Goal: Check status: Verify the current state of an ongoing process or item

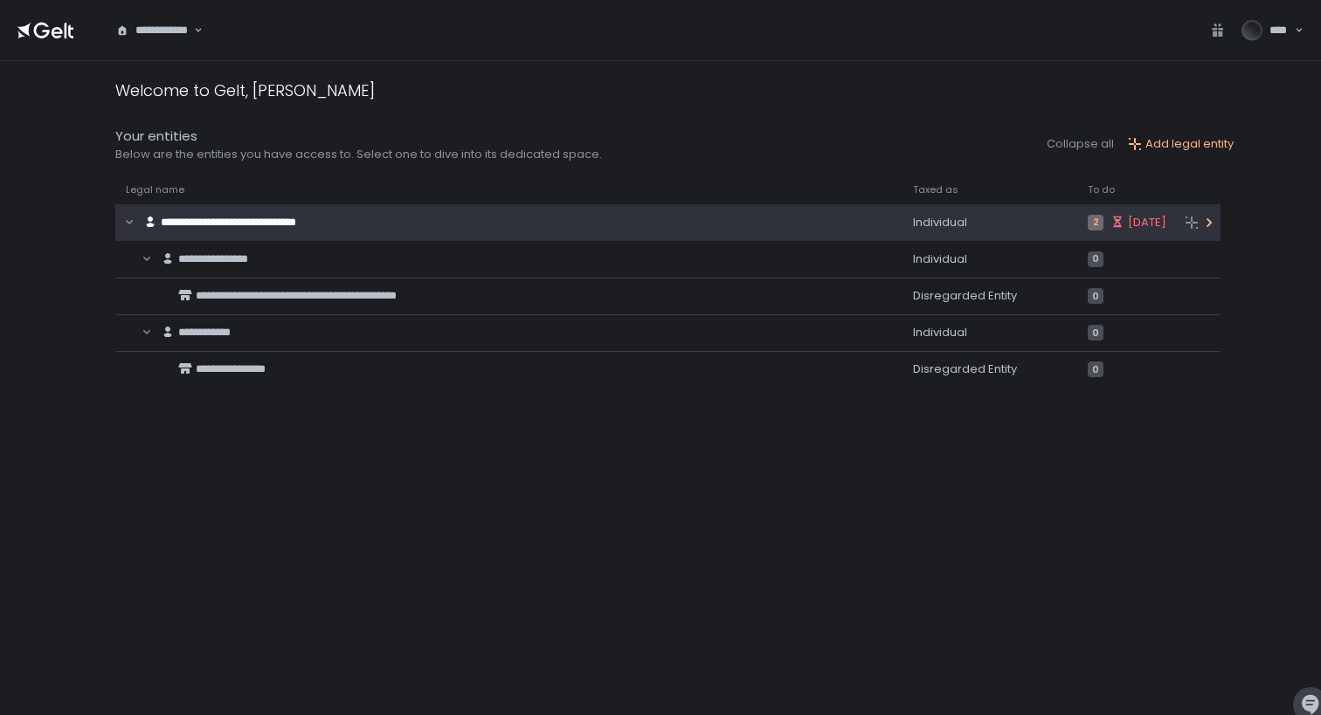
click at [217, 225] on span "**********" at bounding box center [228, 222] width 135 height 11
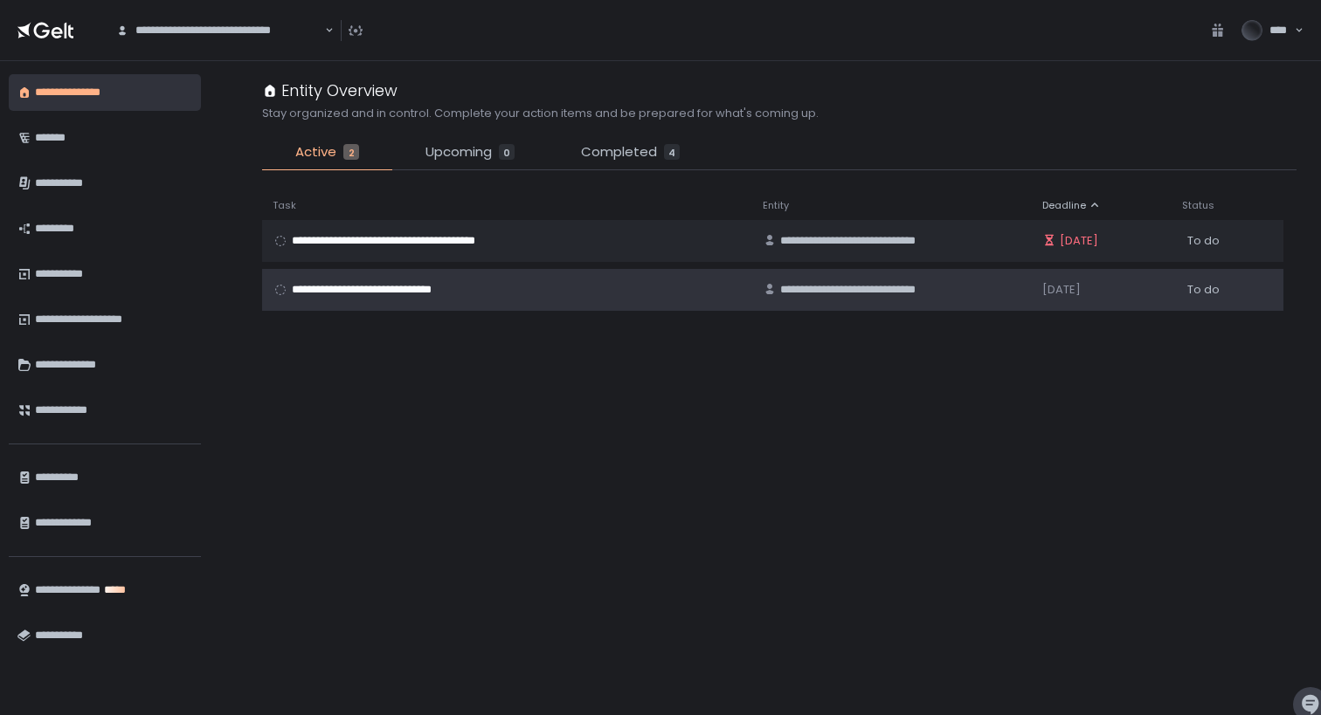
click at [438, 288] on span "**********" at bounding box center [377, 290] width 171 height 16
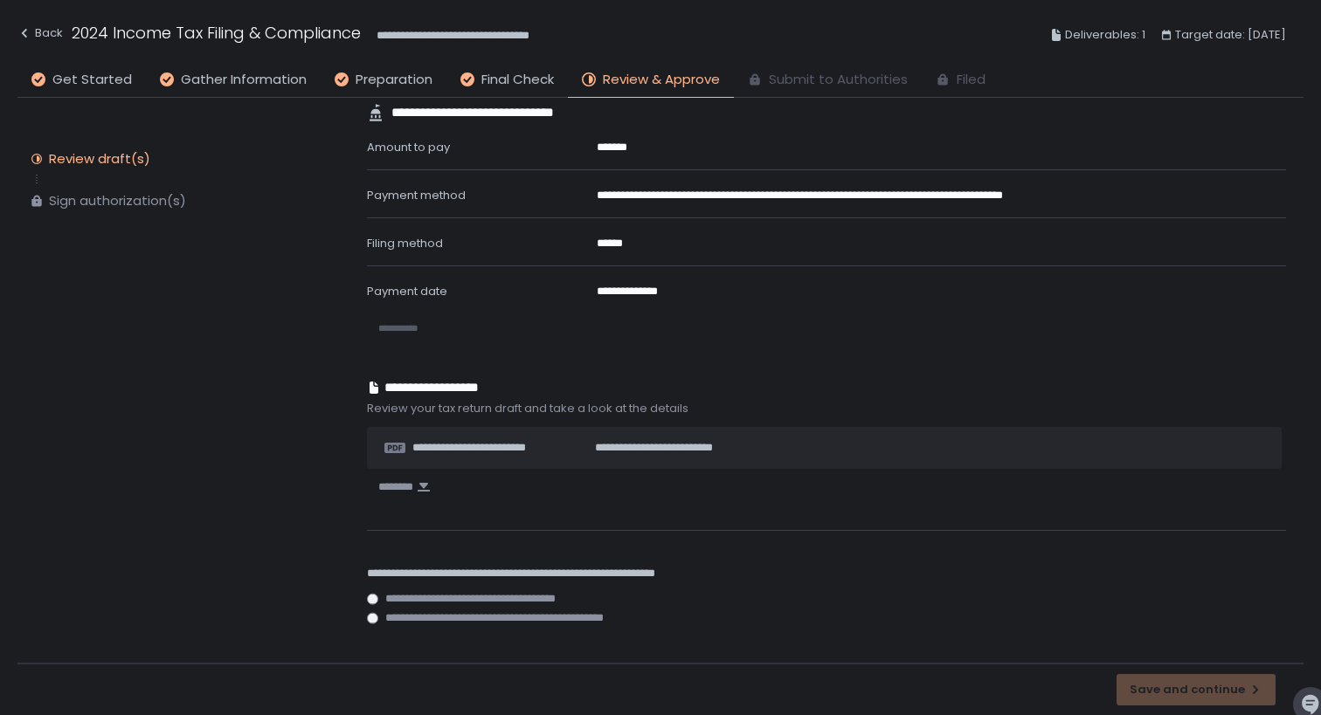
scroll to position [235, 0]
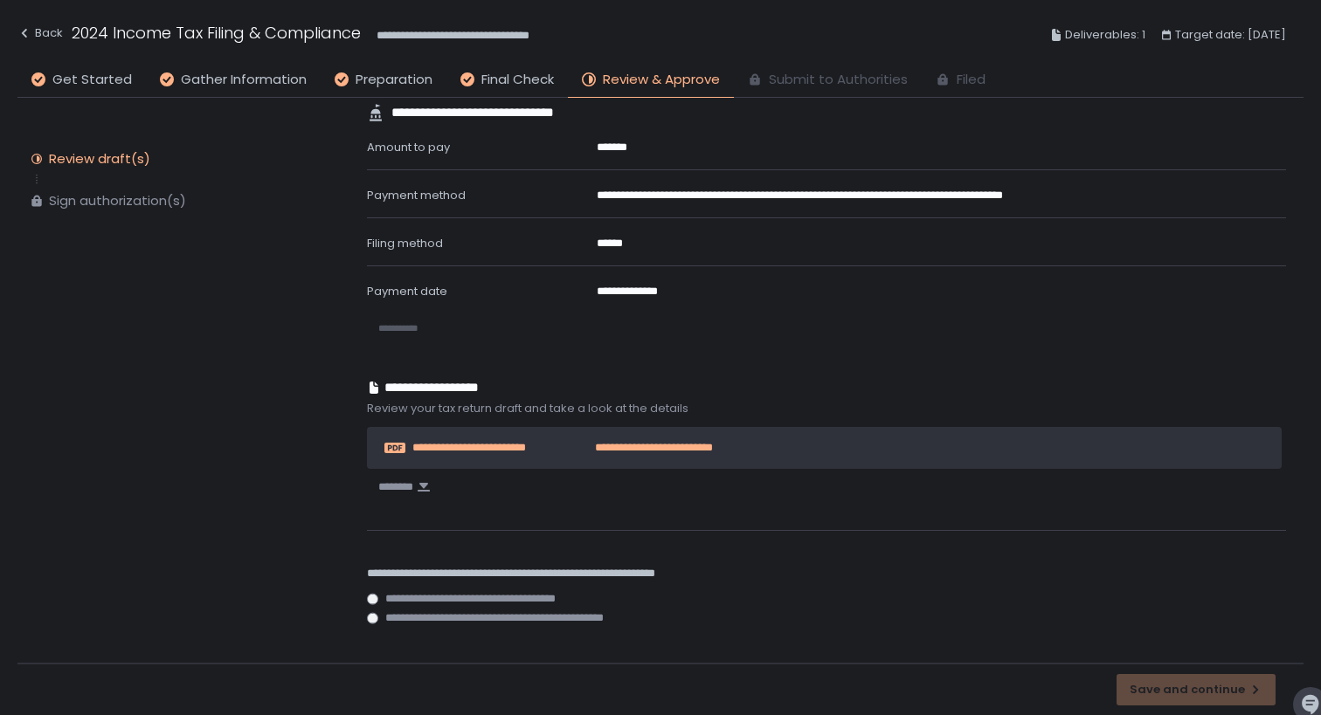
click at [592, 444] on span "**********" at bounding box center [640, 448] width 146 height 16
